Goal: Task Accomplishment & Management: Use online tool/utility

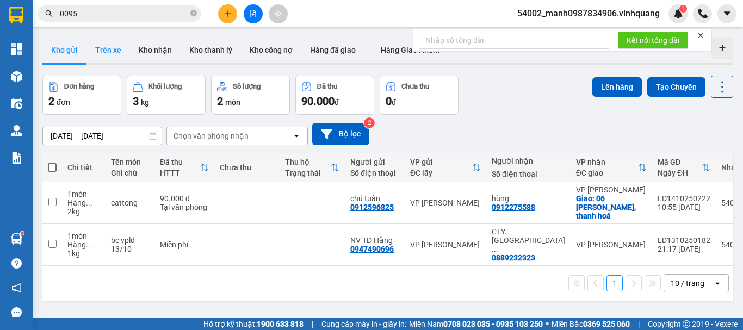
click at [106, 51] on button "Trên xe" at bounding box center [108, 50] width 44 height 26
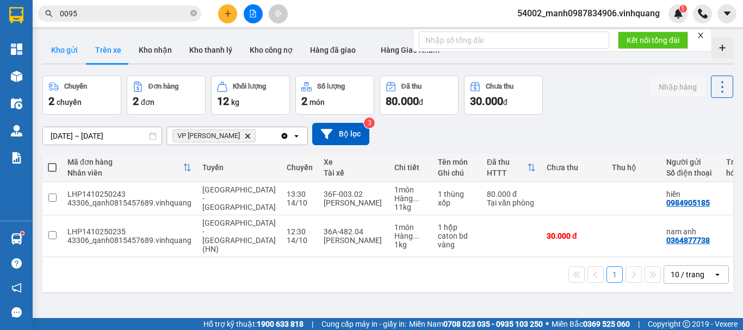
click at [56, 52] on button "Kho gửi" at bounding box center [64, 50] width 44 height 26
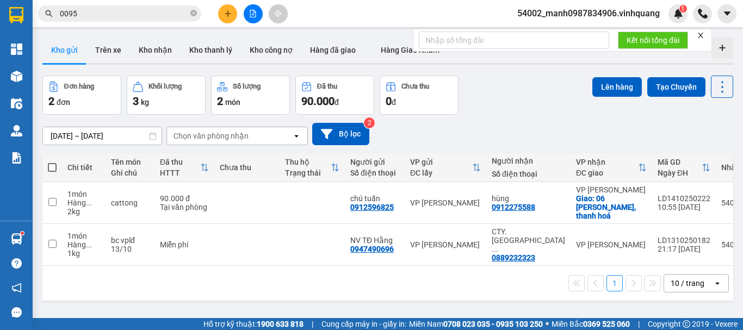
click at [50, 166] on span at bounding box center [52, 167] width 9 height 9
click at [52, 162] on input "checkbox" at bounding box center [52, 162] width 0 height 0
checkbox input "true"
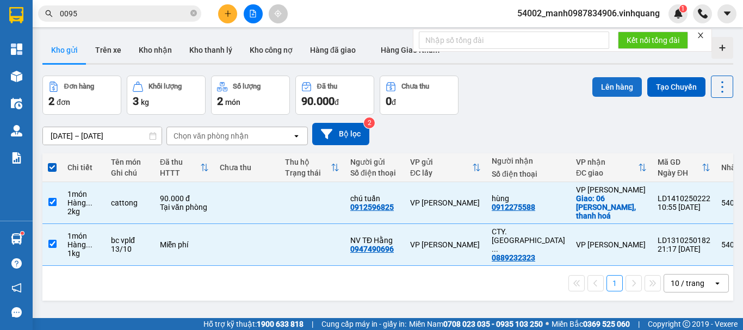
click at [615, 84] on button "Lên hàng" at bounding box center [617, 87] width 50 height 20
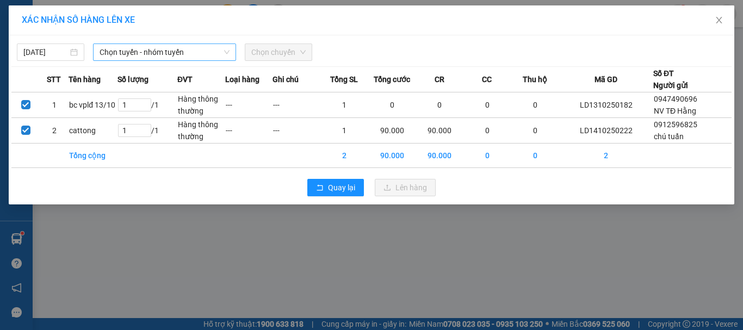
click at [145, 55] on span "Chọn tuyến - nhóm tuyến" at bounding box center [165, 52] width 130 height 16
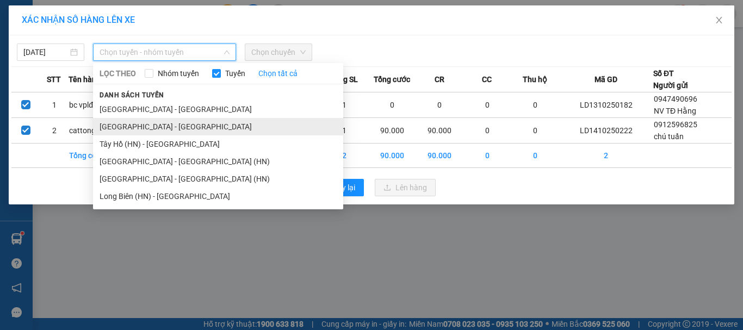
click at [143, 129] on li "[GEOGRAPHIC_DATA] - [GEOGRAPHIC_DATA]" at bounding box center [218, 126] width 250 height 17
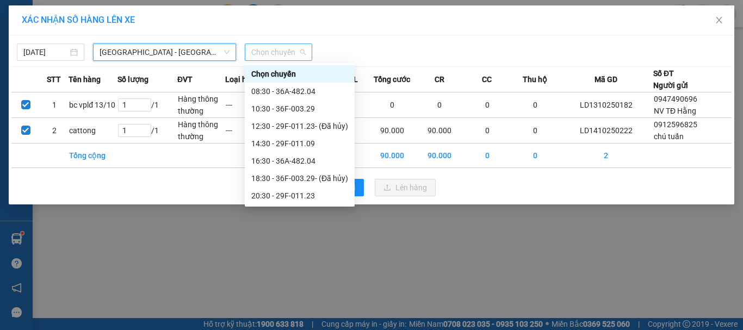
click at [276, 57] on span "Chọn chuyến" at bounding box center [278, 52] width 54 height 16
click at [302, 108] on div "10:30 - 36F-003.29" at bounding box center [299, 109] width 97 height 12
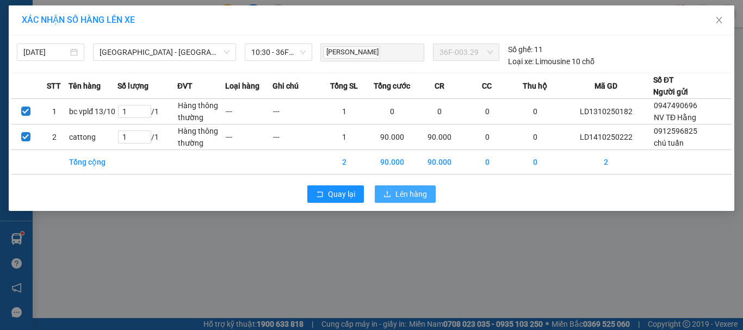
click at [414, 195] on span "Lên hàng" at bounding box center [411, 194] width 32 height 12
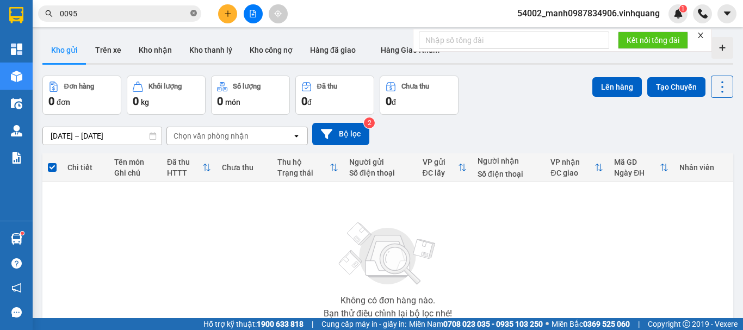
click at [194, 14] on icon "close-circle" at bounding box center [193, 13] width 7 height 7
click at [108, 51] on button "Trên xe" at bounding box center [108, 50] width 44 height 26
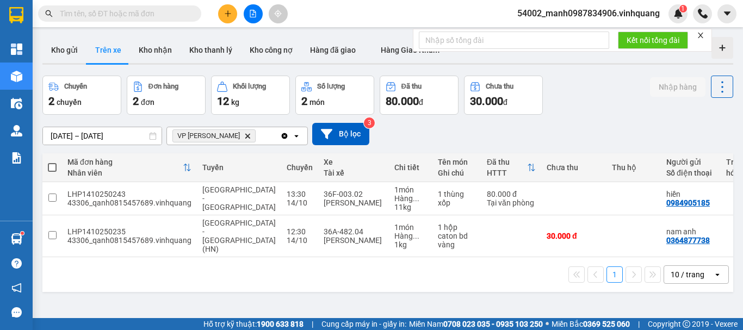
click at [245, 135] on icon "VP Linh Đàm, close by backspace" at bounding box center [247, 135] width 5 height 5
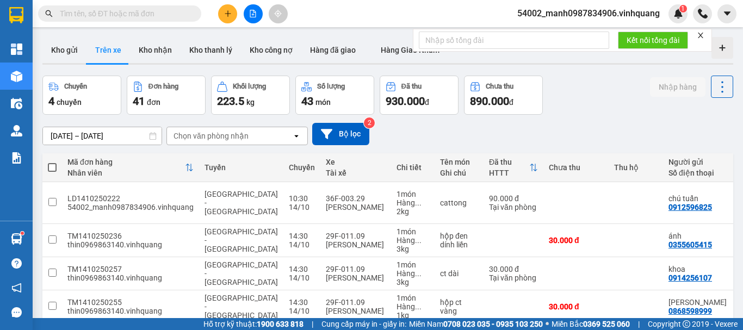
click at [218, 134] on div "Chọn văn phòng nhận" at bounding box center [211, 136] width 75 height 11
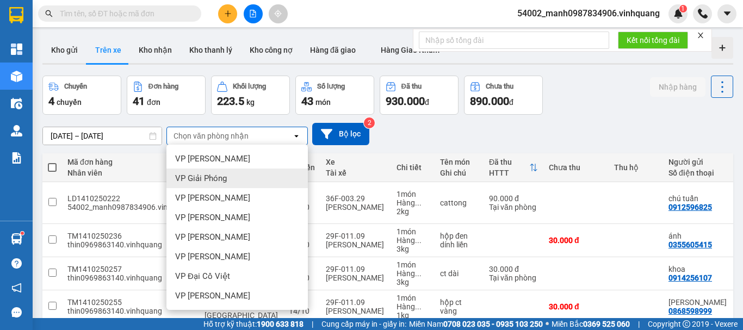
click at [215, 175] on span "VP Giải Phóng" at bounding box center [201, 178] width 52 height 11
